Goal: Transaction & Acquisition: Obtain resource

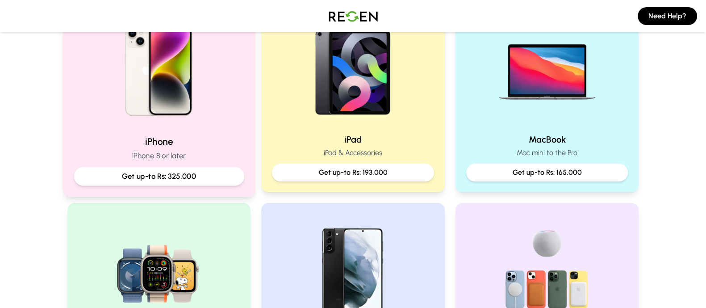
scroll to position [227, 0]
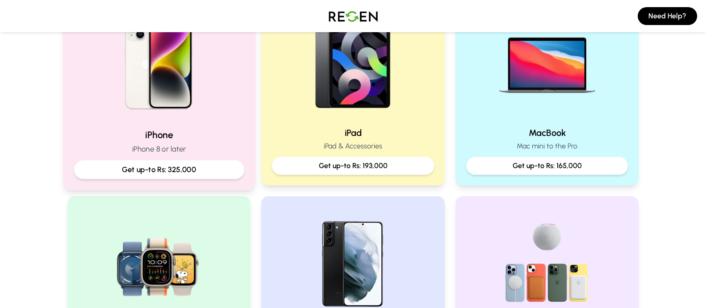
click at [198, 152] on p "iPhone 8 or later" at bounding box center [159, 148] width 170 height 11
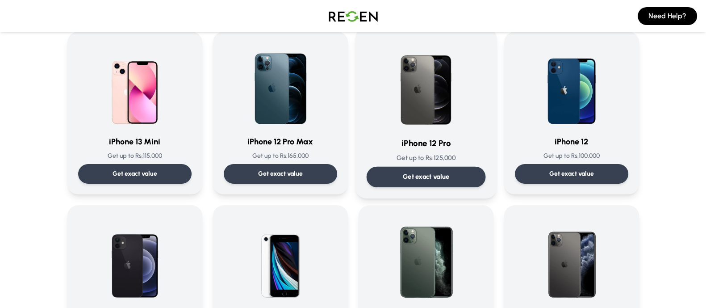
scroll to position [590, 0]
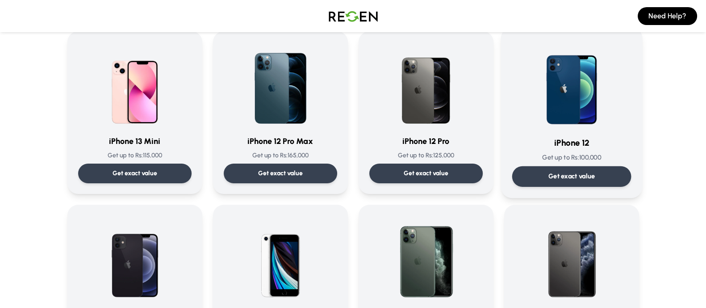
click at [531, 164] on div "iPhone 12 Get up to Rs: 100,000 Get exact value" at bounding box center [570, 112] width 119 height 148
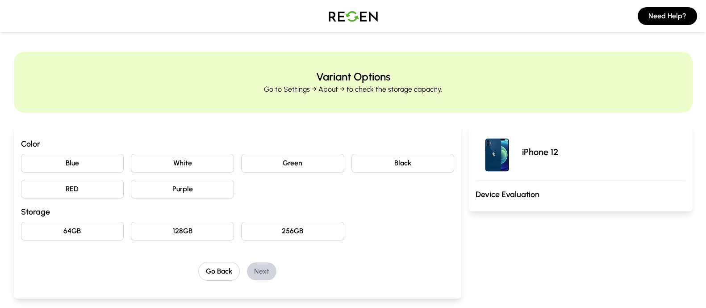
click at [163, 187] on button "Purple" at bounding box center [182, 188] width 103 height 19
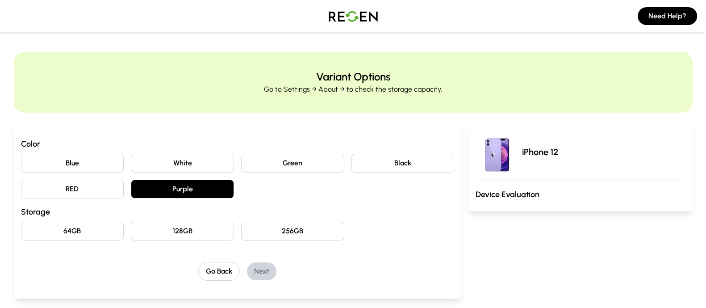
click at [85, 223] on button "64GB" at bounding box center [72, 230] width 103 height 19
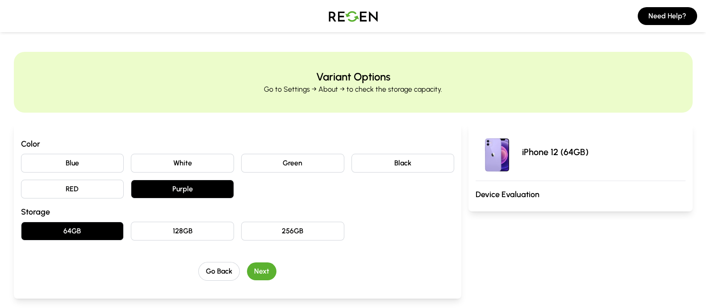
click at [75, 183] on button "RED" at bounding box center [72, 188] width 103 height 19
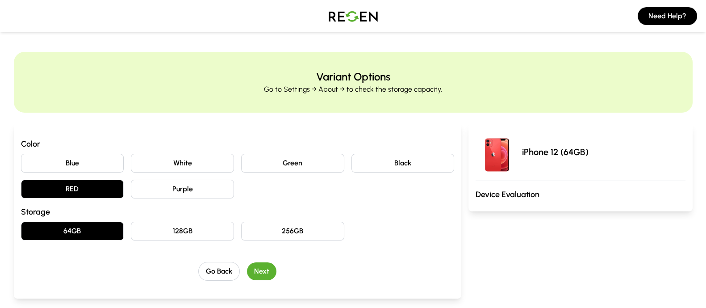
click at [252, 272] on button "Next" at bounding box center [261, 271] width 29 height 18
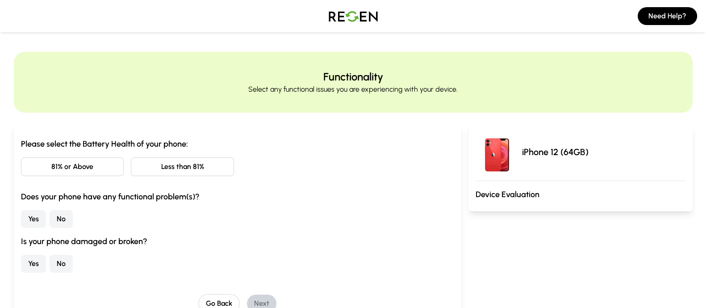
click at [104, 169] on button "81% or Above" at bounding box center [72, 166] width 103 height 19
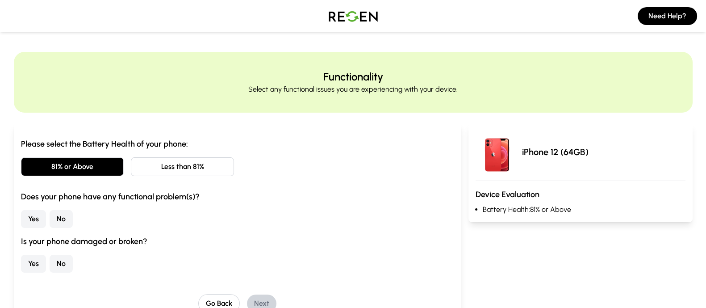
click at [62, 213] on button "No" at bounding box center [61, 219] width 23 height 18
click at [67, 258] on button "No" at bounding box center [61, 263] width 23 height 18
click at [263, 296] on button "Next" at bounding box center [261, 303] width 29 height 18
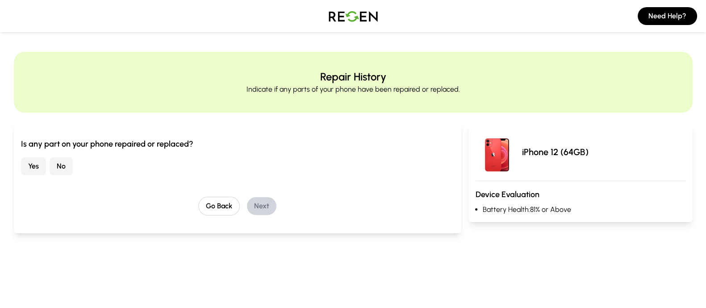
click at [68, 160] on button "No" at bounding box center [61, 166] width 23 height 18
click at [261, 205] on button "Next" at bounding box center [261, 206] width 29 height 18
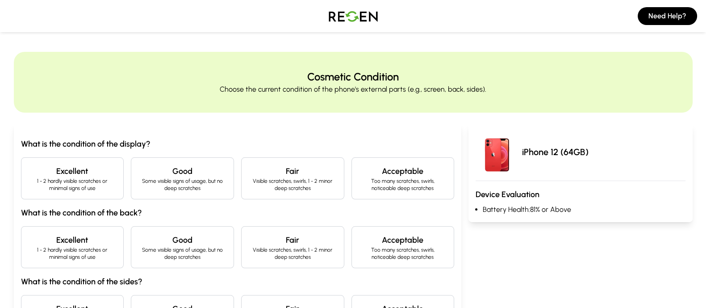
click at [89, 183] on p "1 - 2 hardly visible scratches or minimal signs of use" at bounding box center [73, 184] width 88 height 14
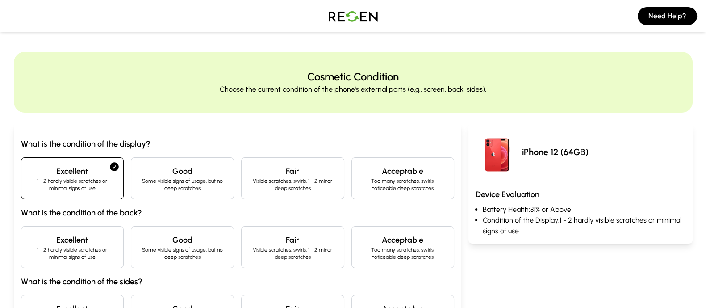
click at [67, 257] on p "1 - 2 hardly visible scratches or minimal signs of use" at bounding box center [73, 253] width 88 height 14
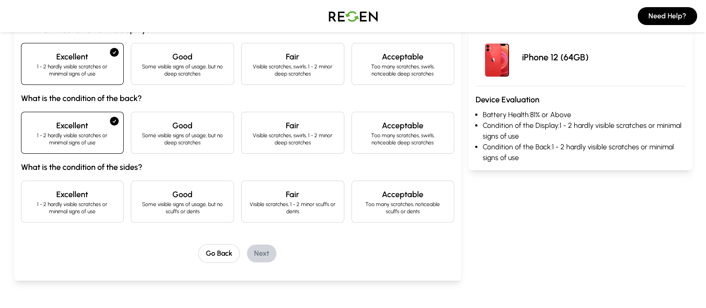
scroll to position [117, 0]
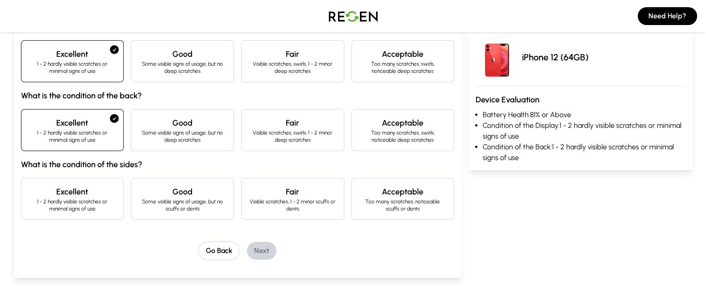
click at [98, 195] on h4 "Excellent" at bounding box center [73, 191] width 88 height 12
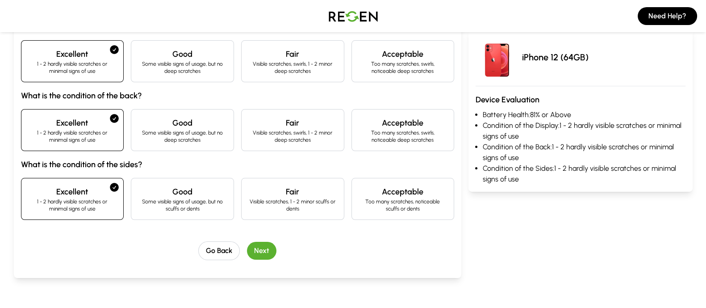
click at [254, 248] on button "Next" at bounding box center [261, 250] width 29 height 18
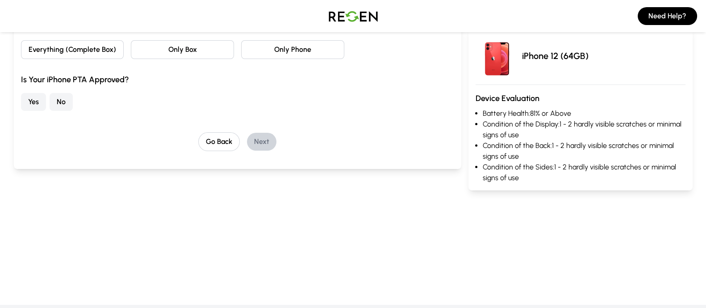
click at [67, 102] on button "No" at bounding box center [61, 102] width 23 height 18
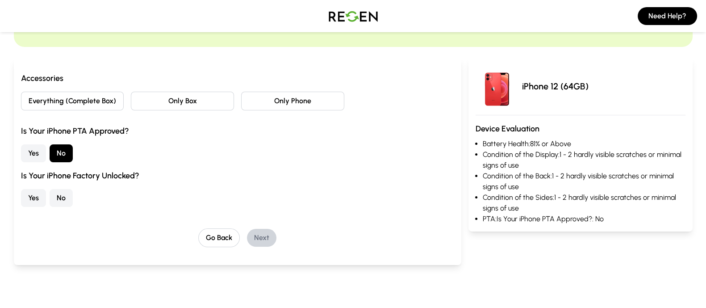
scroll to position [61, 0]
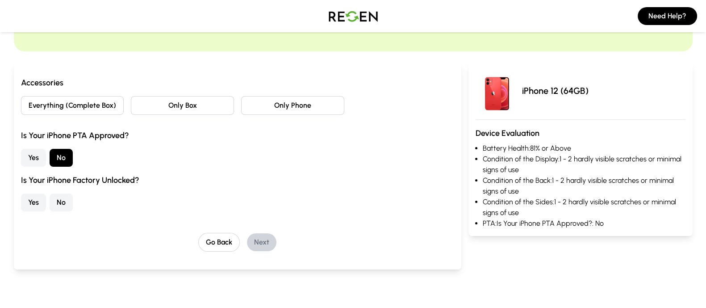
click at [89, 102] on button "Everything (Complete Box)" at bounding box center [72, 105] width 103 height 19
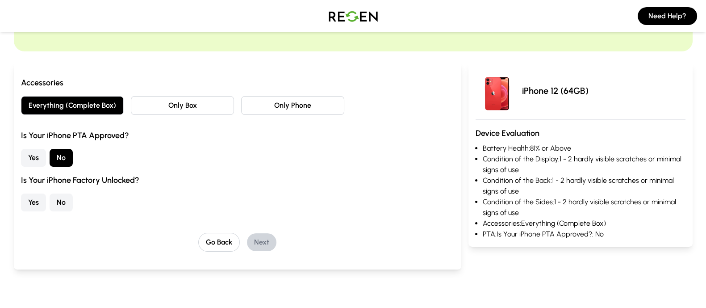
click at [58, 197] on button "No" at bounding box center [61, 202] width 23 height 18
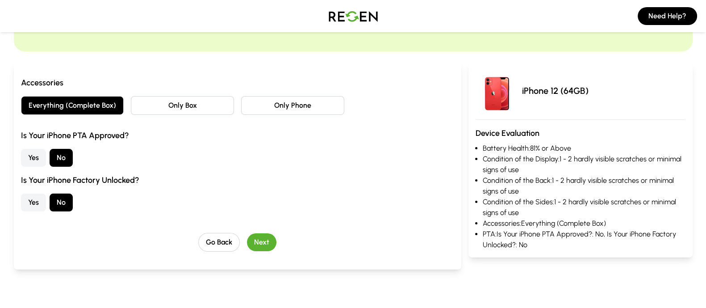
click at [263, 241] on button "Next" at bounding box center [261, 242] width 29 height 18
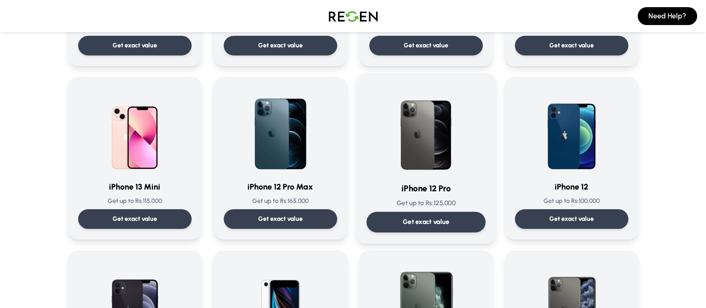
scroll to position [545, 0]
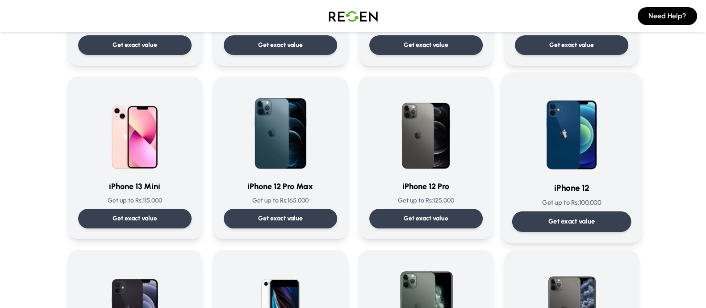
click at [554, 220] on p "Get exact value" at bounding box center [571, 220] width 47 height 9
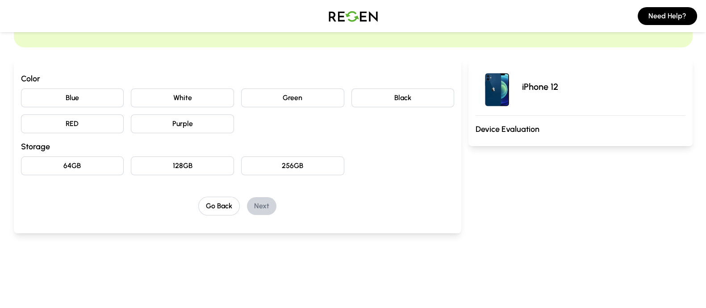
scroll to position [66, 0]
click at [421, 98] on button "Black" at bounding box center [402, 97] width 103 height 19
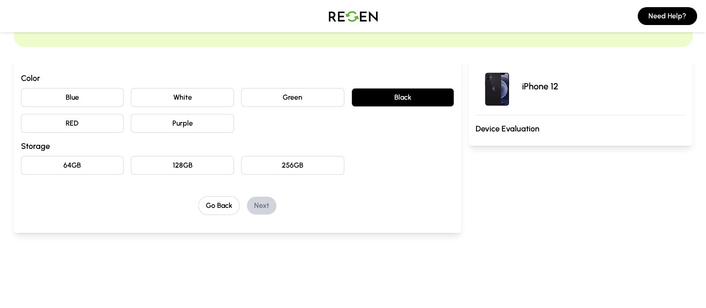
click at [80, 162] on button "64GB" at bounding box center [72, 165] width 103 height 19
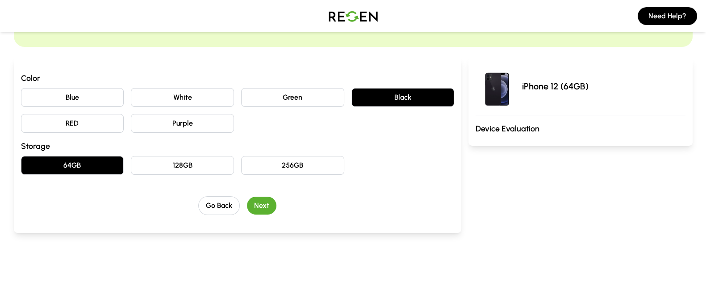
click at [254, 202] on button "Next" at bounding box center [261, 205] width 29 height 18
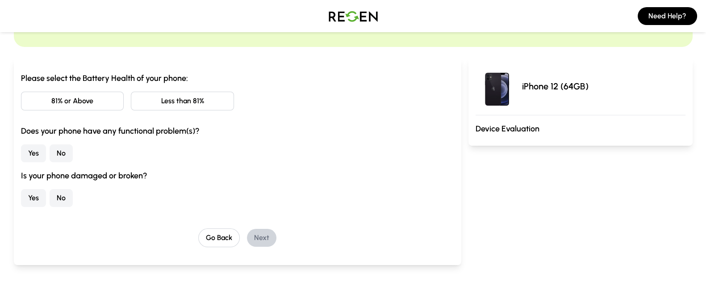
click at [103, 104] on button "81% or Above" at bounding box center [72, 100] width 103 height 19
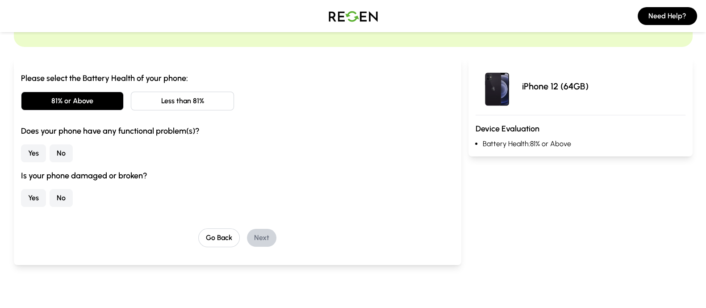
click at [71, 150] on button "No" at bounding box center [61, 153] width 23 height 18
click at [66, 196] on button "No" at bounding box center [61, 198] width 23 height 18
click at [271, 234] on button "Next" at bounding box center [261, 238] width 29 height 18
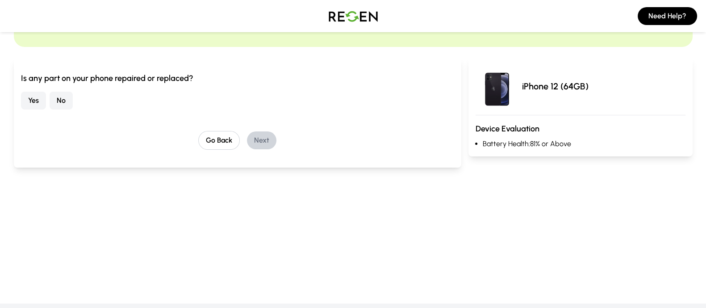
click at [65, 93] on button "No" at bounding box center [61, 100] width 23 height 18
click at [268, 144] on button "Next" at bounding box center [261, 140] width 29 height 18
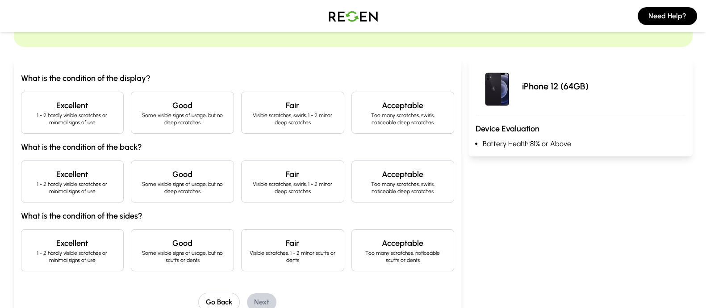
click at [76, 114] on p "1 - 2 hardly visible scratches or minimal signs of use" at bounding box center [73, 119] width 88 height 14
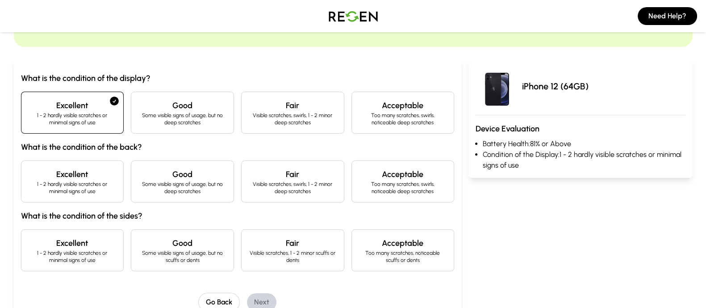
click at [85, 182] on p "1 - 2 hardly visible scratches or minimal signs of use" at bounding box center [73, 187] width 88 height 14
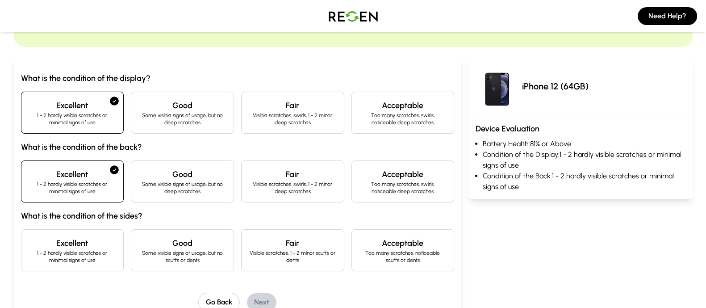
click at [100, 255] on p "1 - 2 hardly visible scratches or minimal signs of use" at bounding box center [73, 256] width 88 height 14
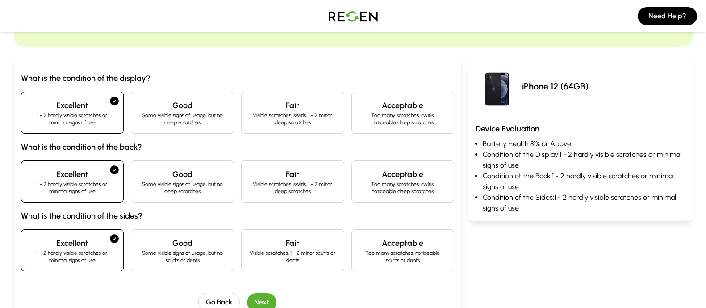
click at [260, 297] on button "Next" at bounding box center [261, 302] width 29 height 18
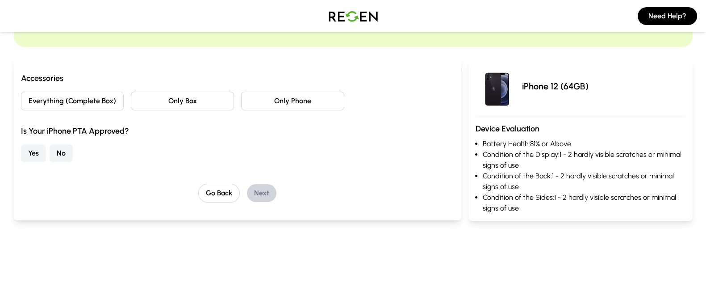
click at [93, 101] on button "Everything (Complete Box)" at bounding box center [72, 100] width 103 height 19
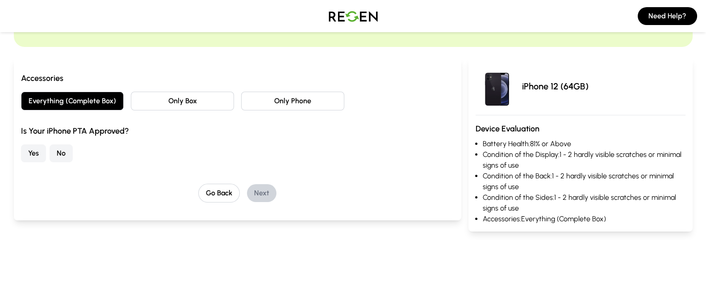
click at [62, 149] on button "No" at bounding box center [61, 153] width 23 height 18
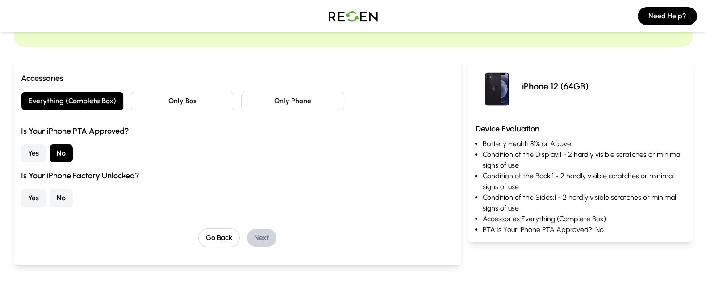
click at [37, 197] on button "Yes" at bounding box center [33, 198] width 25 height 18
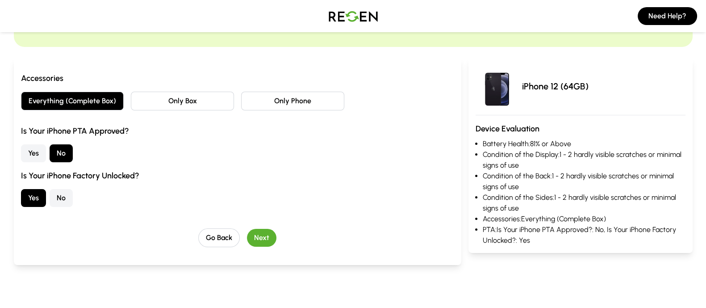
click at [266, 235] on button "Next" at bounding box center [261, 238] width 29 height 18
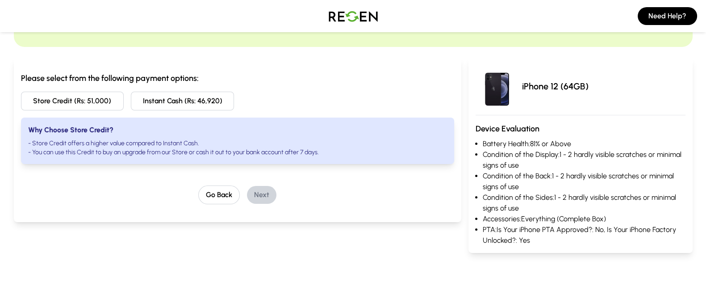
scroll to position [0, 0]
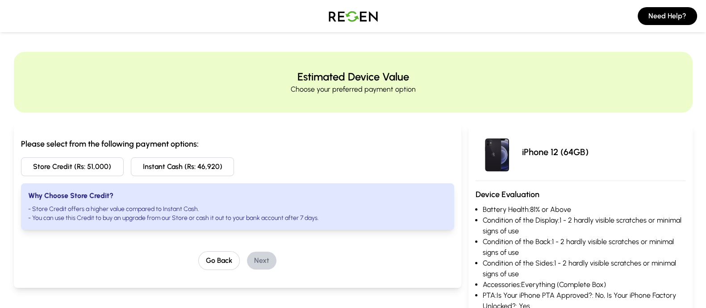
click at [105, 163] on button "Store Credit (Rs: 51,000)" at bounding box center [72, 166] width 103 height 19
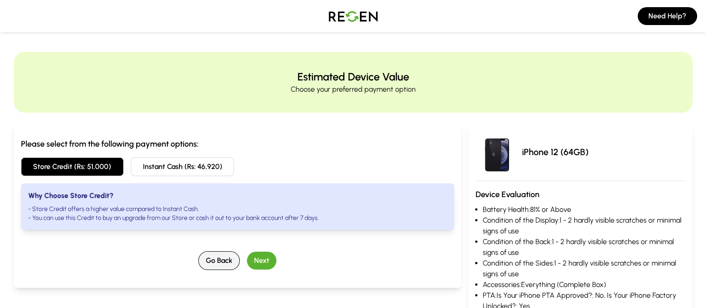
click at [219, 251] on button "Go Back" at bounding box center [219, 260] width 42 height 19
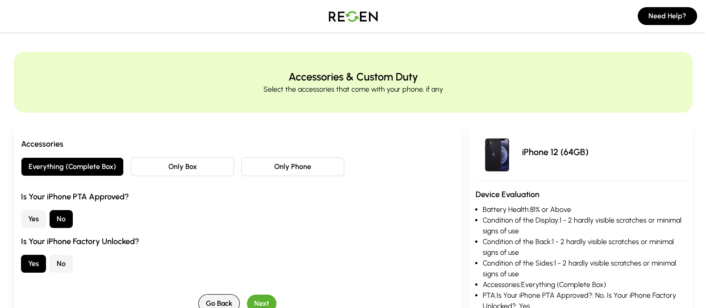
click at [220, 295] on button "Go Back" at bounding box center [219, 303] width 42 height 19
